Goal: Find specific page/section

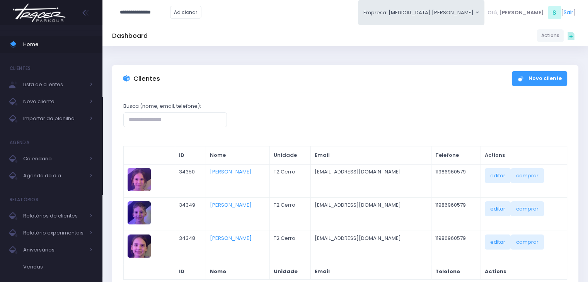
type input "**********"
click input "submit" at bounding box center [0, 0] width 0 height 0
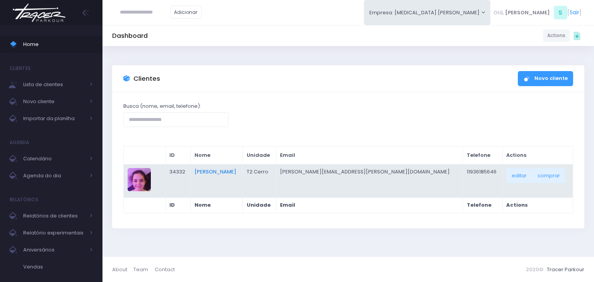
click at [222, 173] on link "[PERSON_NAME]" at bounding box center [216, 171] width 42 height 7
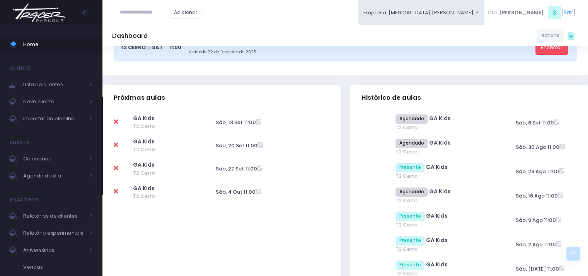
scroll to position [232, 0]
